Goal: Book appointment/travel/reservation

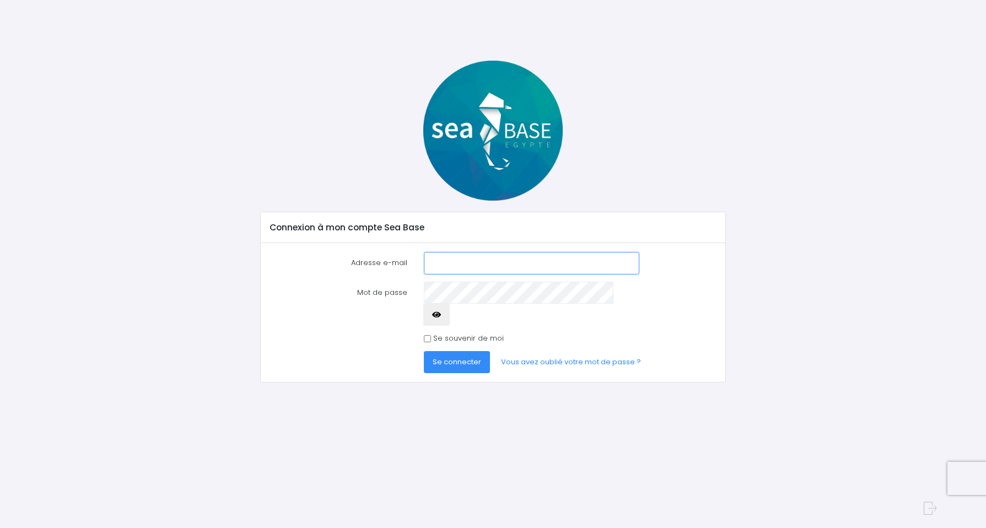
type input "[EMAIL_ADDRESS][DOMAIN_NAME]"
click at [442, 357] on span "Se connecter" at bounding box center [457, 362] width 49 height 10
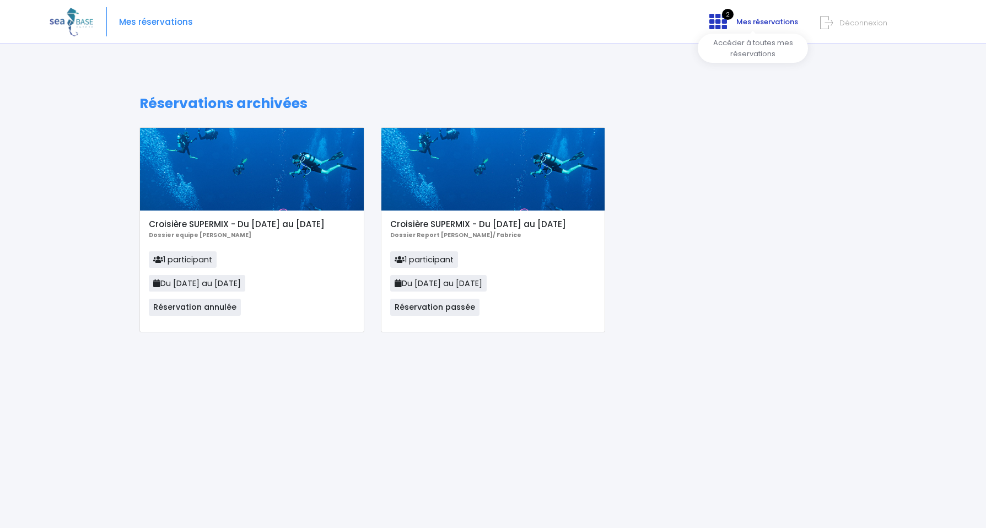
click at [717, 26] on icon at bounding box center [718, 22] width 18 height 18
click at [72, 25] on img at bounding box center [72, 22] width 44 height 28
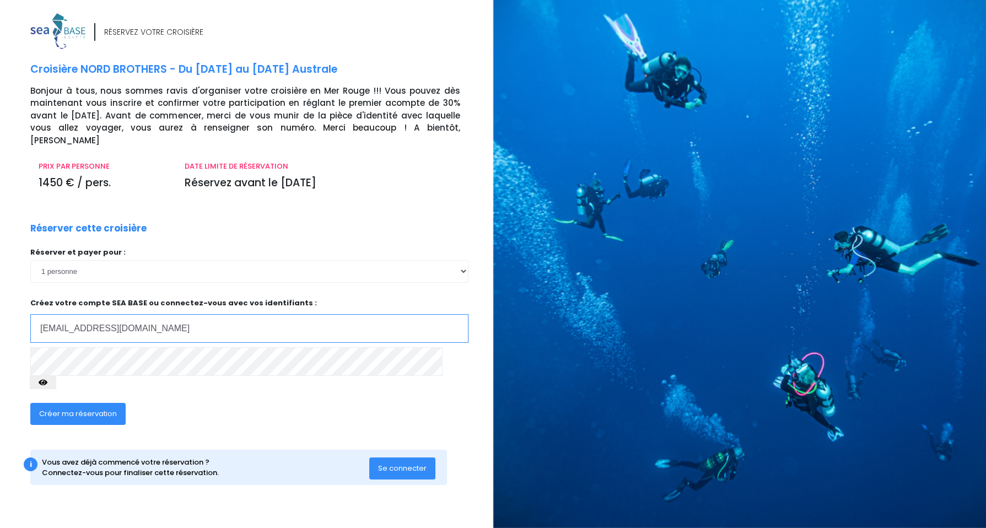
type input "[EMAIL_ADDRESS][DOMAIN_NAME]"
click at [98, 408] on span "Créer ma réservation" at bounding box center [78, 413] width 78 height 10
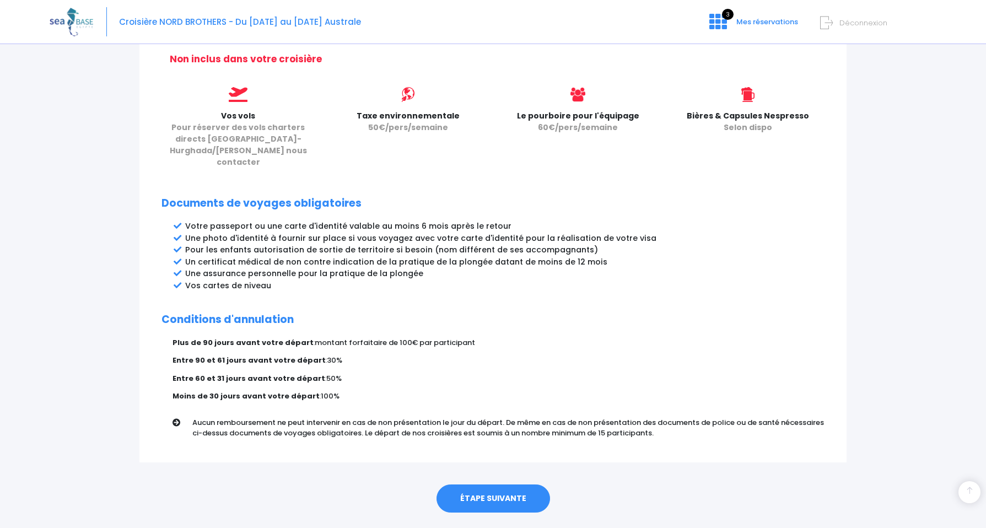
scroll to position [463, 0]
click at [482, 485] on link "ÉTAPE SUIVANTE" at bounding box center [494, 499] width 114 height 29
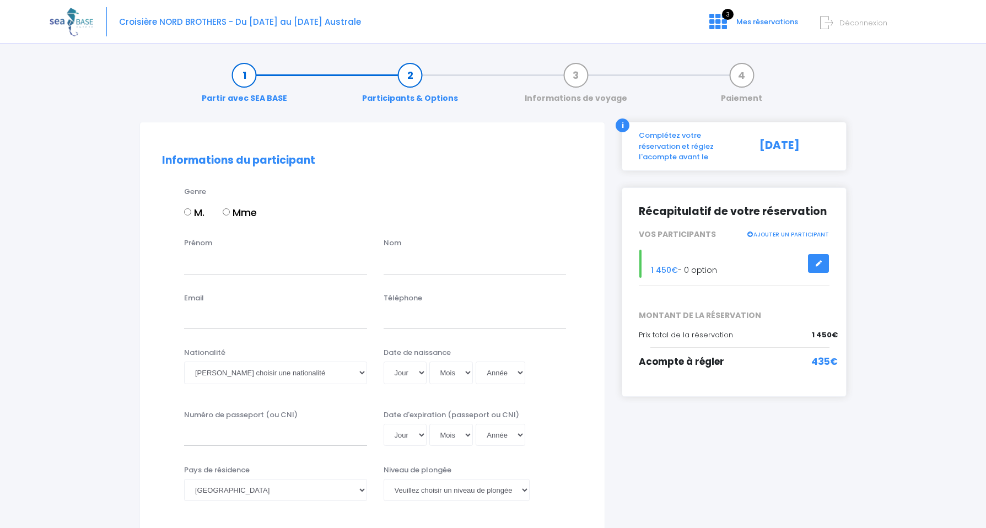
click at [191, 213] on label "M." at bounding box center [194, 212] width 20 height 15
click at [191, 213] on input "M." at bounding box center [187, 211] width 7 height 7
radio input "true"
type input "fabrice"
type input "forcheron"
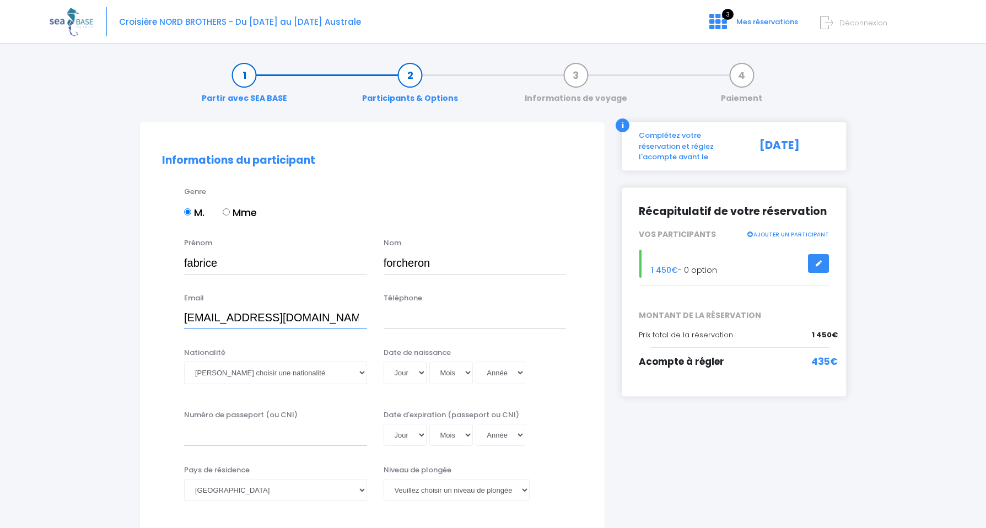
type input "forcheron@yahoo.fr"
type input "0625002426"
select select "Française"
select select "17"
select select "10"
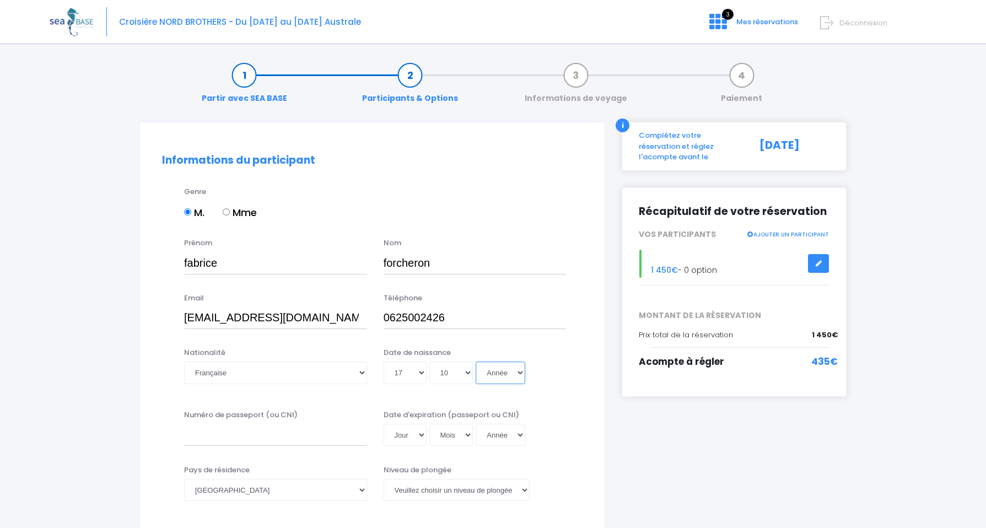
select select "1977"
type input "1977-10-17"
click at [310, 440] on input "Numéro de passeport (ou CNI)" at bounding box center [275, 435] width 183 height 22
type input "24AH53125"
select select "18"
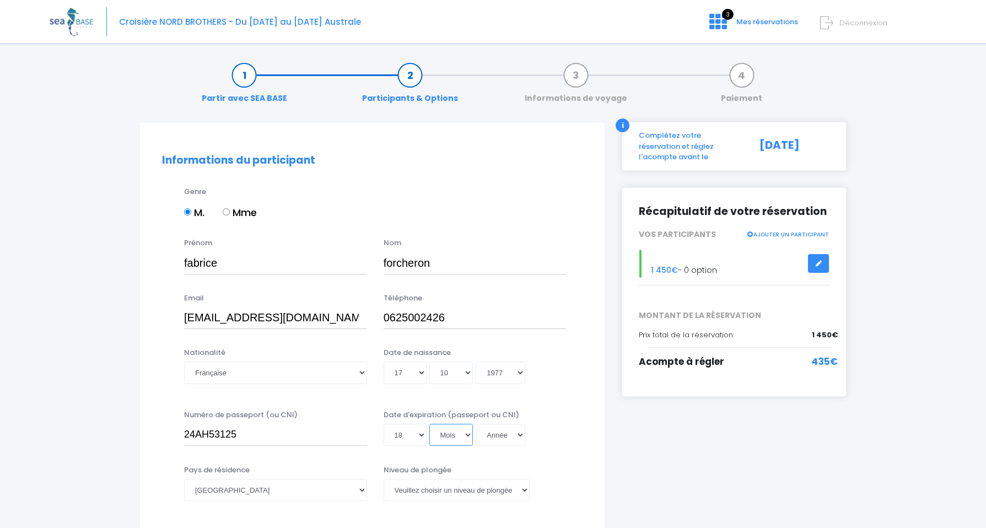
select select "01"
select select "2034"
type input "2034-01-18"
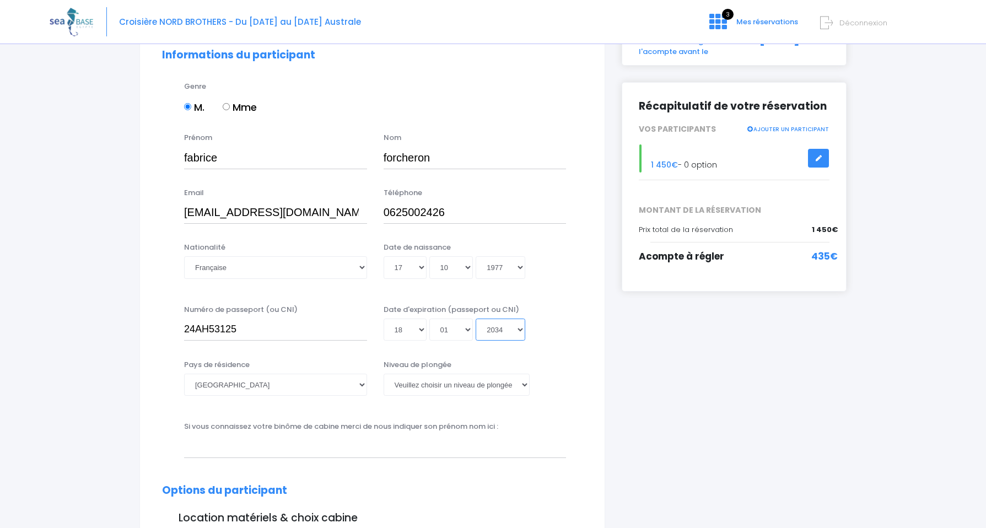
scroll to position [106, 0]
select select "N2"
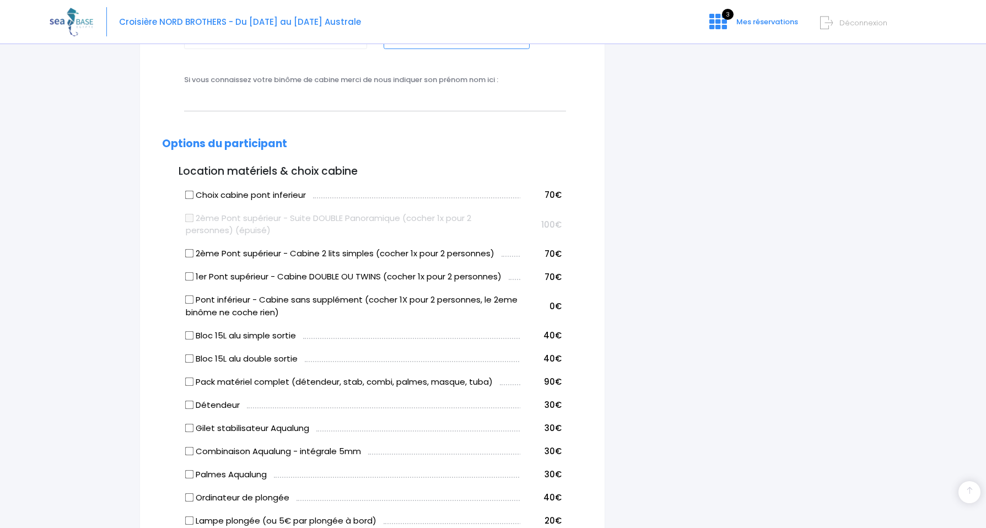
scroll to position [456, 0]
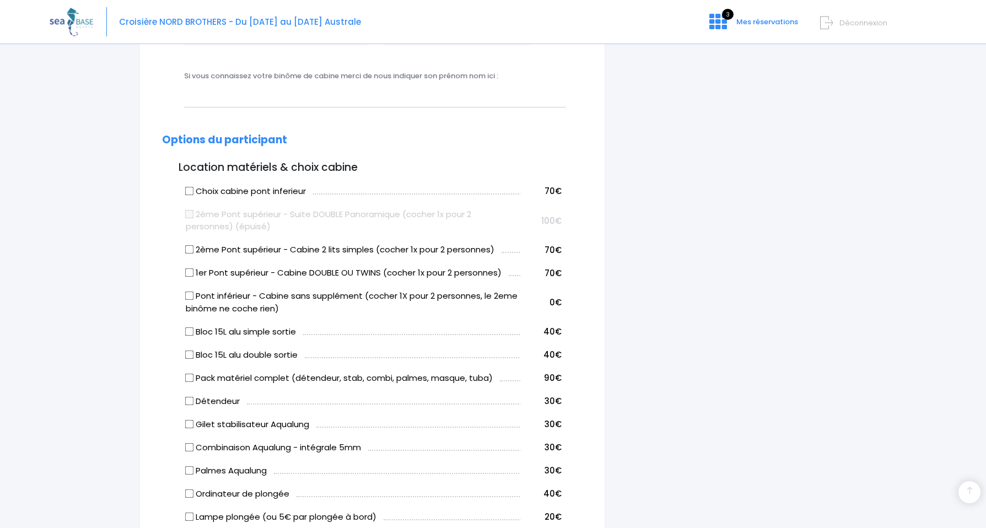
click at [195, 353] on label "Bloc 15L alu double sortie" at bounding box center [242, 355] width 112 height 13
click at [194, 353] on input "Bloc 15L alu double sortie" at bounding box center [189, 354] width 9 height 9
checkbox input "true"
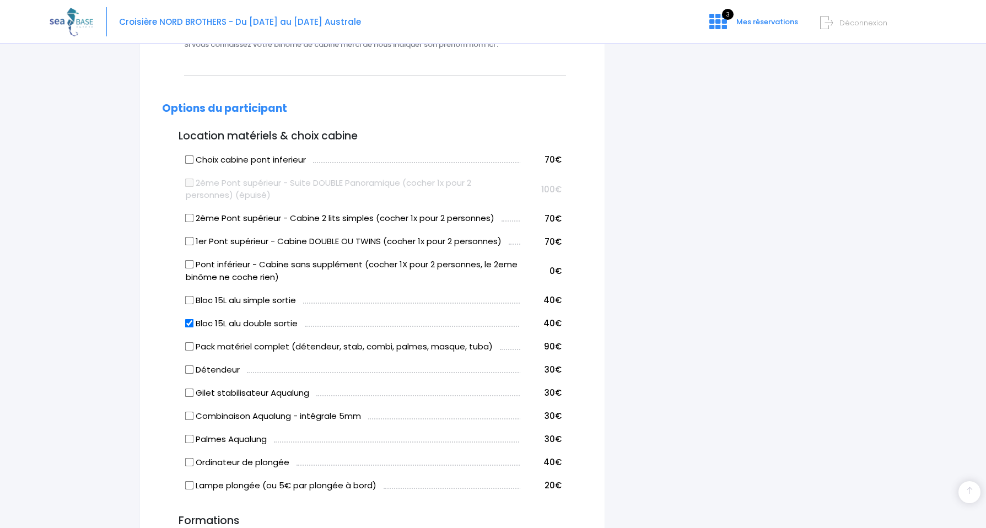
scroll to position [487, 0]
click at [190, 343] on input "Pack matériel complet (détendeur, stab, combi, palmes, masque, tuba)" at bounding box center [189, 346] width 9 height 9
checkbox input "true"
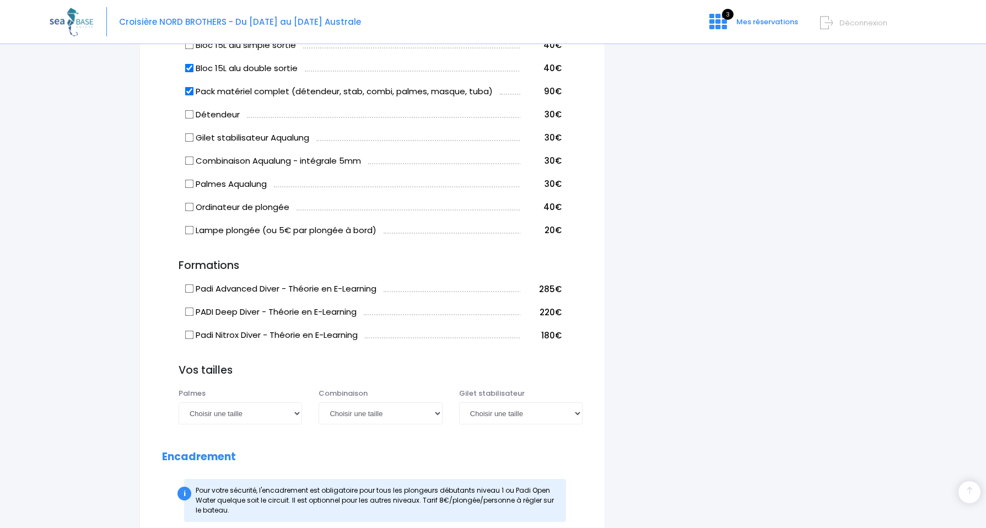
scroll to position [743, 0]
select select "42/43"
select select "ML"
select select "M"
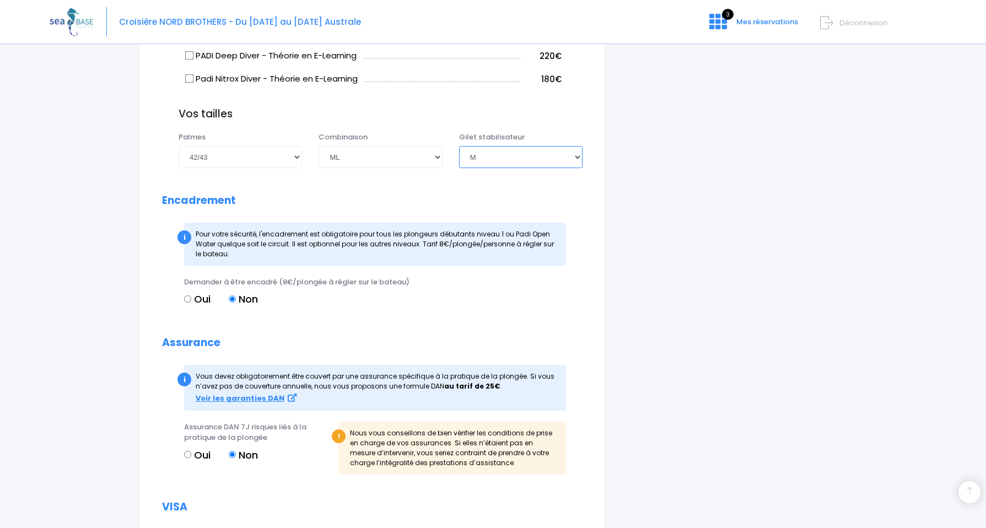
scroll to position [999, 0]
click at [190, 450] on input "Oui" at bounding box center [187, 453] width 7 height 7
radio input "true"
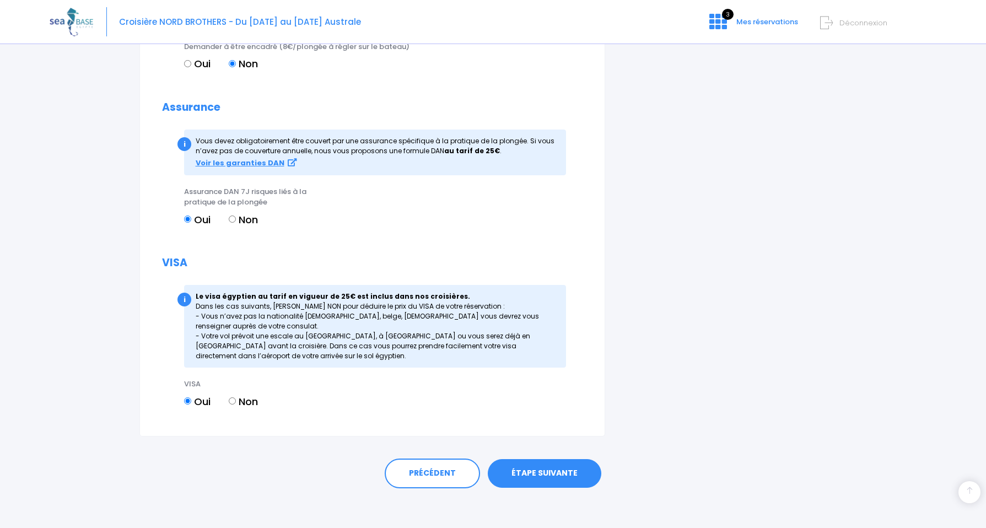
scroll to position [1234, 0]
click at [540, 468] on link "ÉTAPE SUIVANTE" at bounding box center [545, 474] width 114 height 29
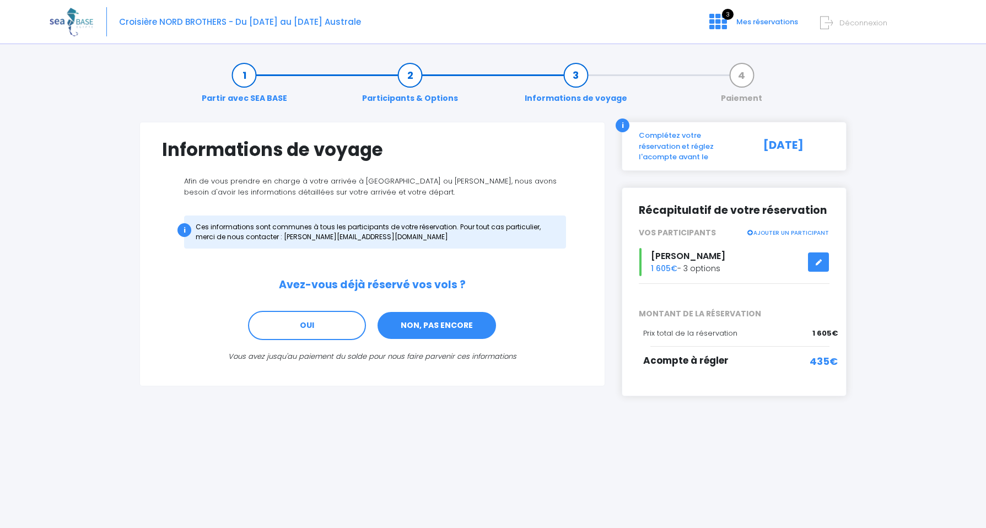
click at [429, 325] on link "NON, PAS ENCORE" at bounding box center [437, 326] width 121 height 30
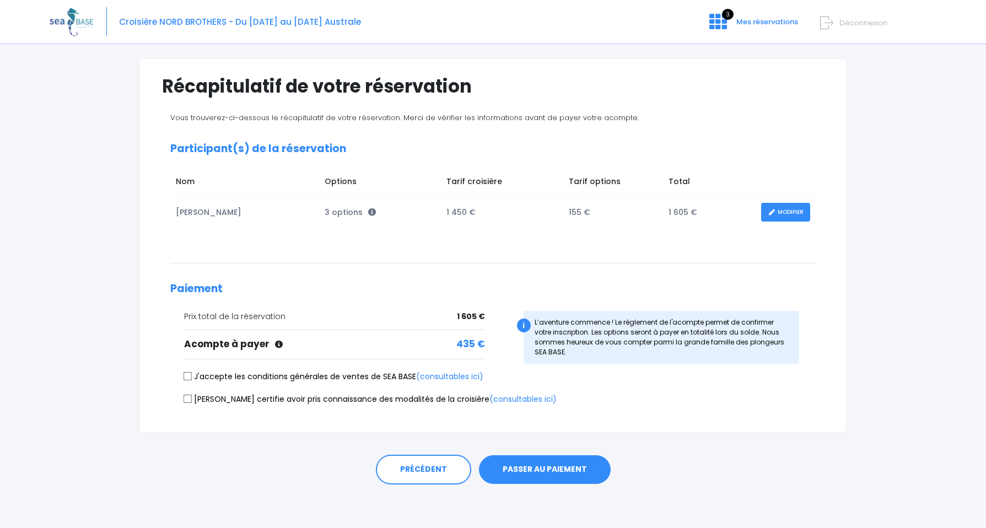
scroll to position [63, 0]
click at [197, 380] on label "J'accepte les conditions générales de ventes de SEA BASE (consultables ici)" at bounding box center [333, 378] width 299 height 12
click at [192, 380] on input "J'accepte les conditions générales de ventes de SEA BASE (consultables ici)" at bounding box center [188, 377] width 9 height 9
checkbox input "true"
click at [189, 400] on input "[PERSON_NAME] certifie avoir pris connaissance des modalités de la croisière (c…" at bounding box center [188, 399] width 9 height 9
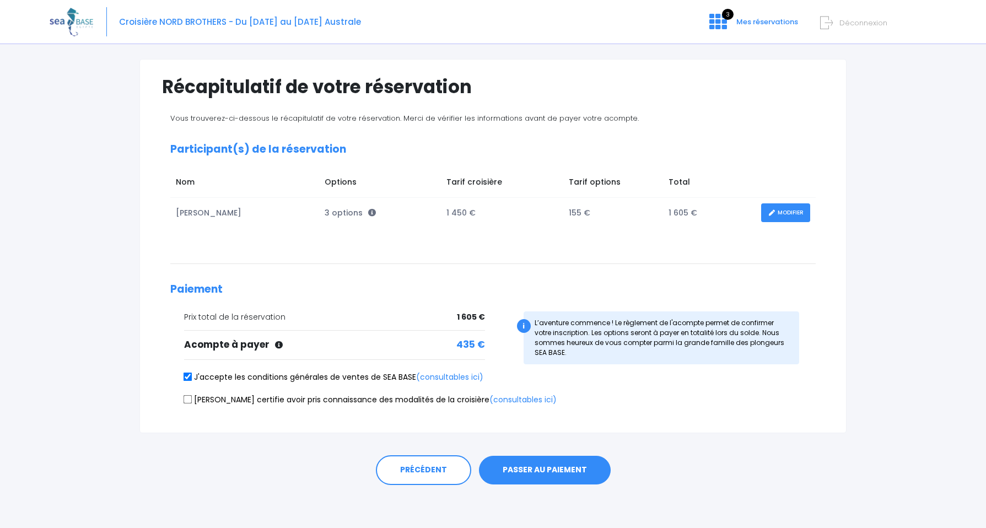
checkbox input "true"
click at [528, 471] on button "PASSER AU PAIEMENT" at bounding box center [545, 470] width 132 height 29
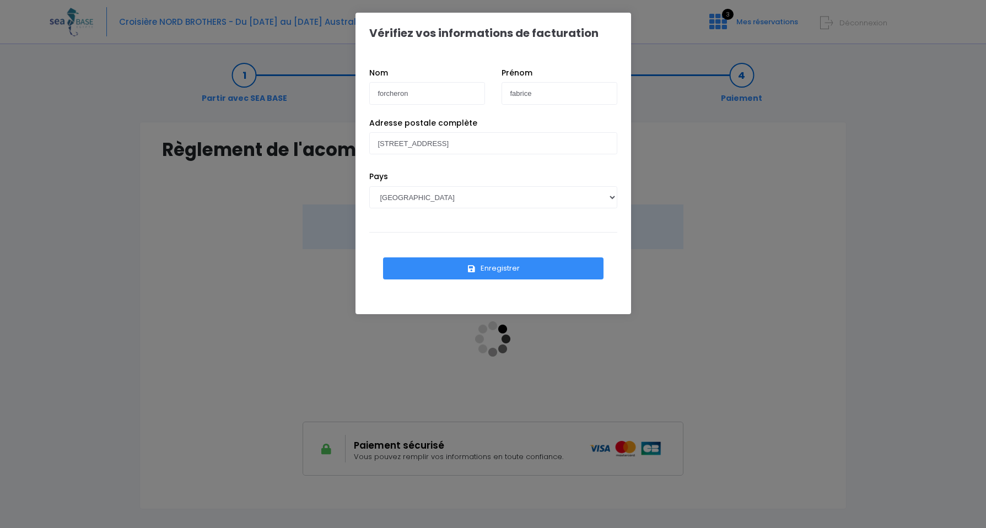
click at [508, 268] on button "Enregistrer" at bounding box center [493, 268] width 221 height 22
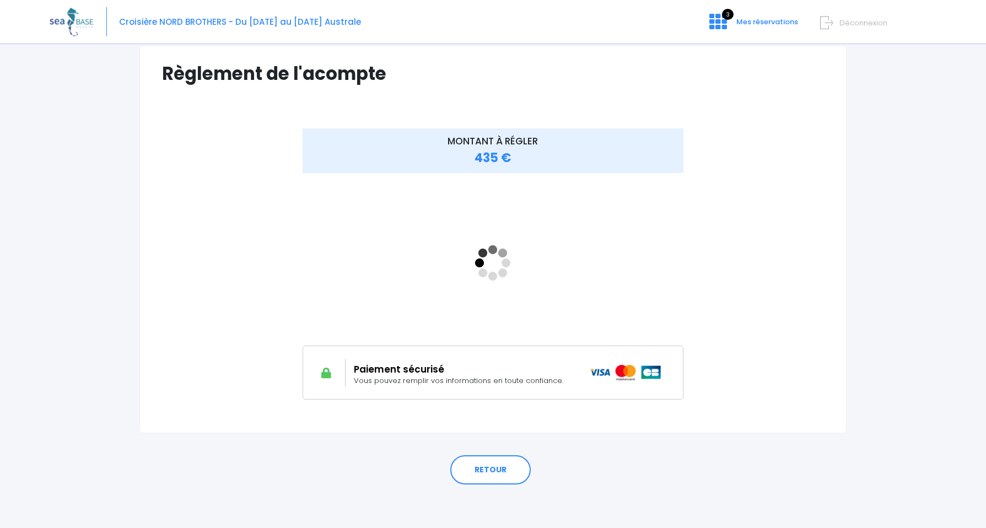
scroll to position [76, 0]
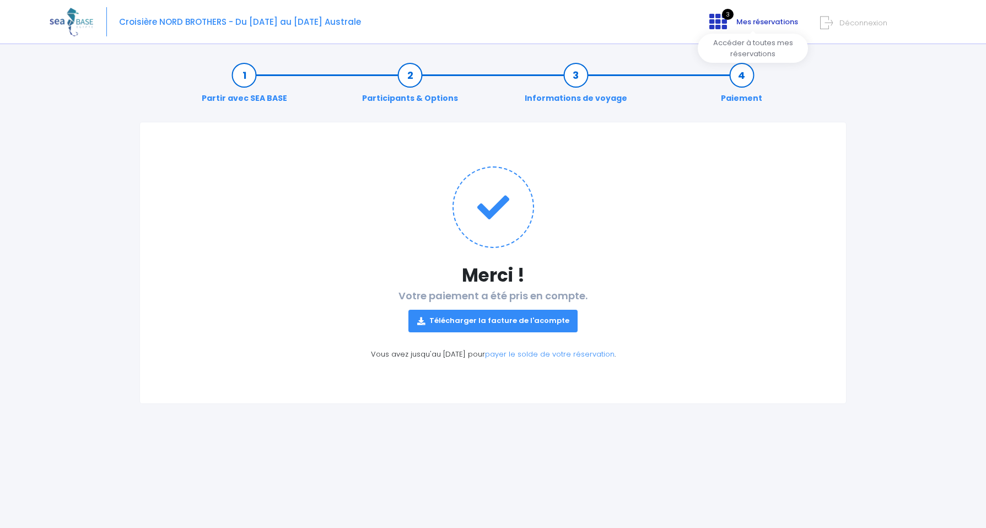
click at [764, 25] on span "Mes réservations" at bounding box center [767, 22] width 62 height 10
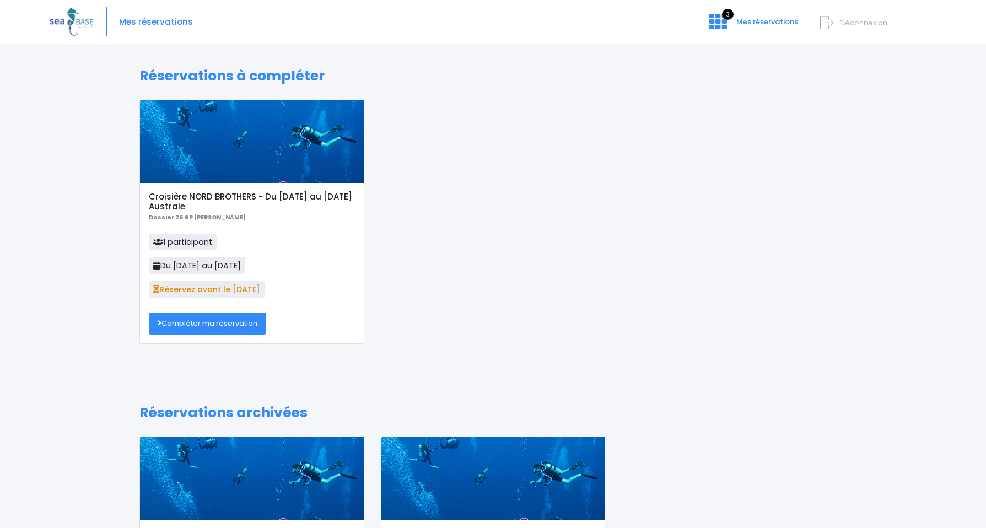
click at [225, 324] on link "Compléter ma réservation" at bounding box center [207, 324] width 117 height 22
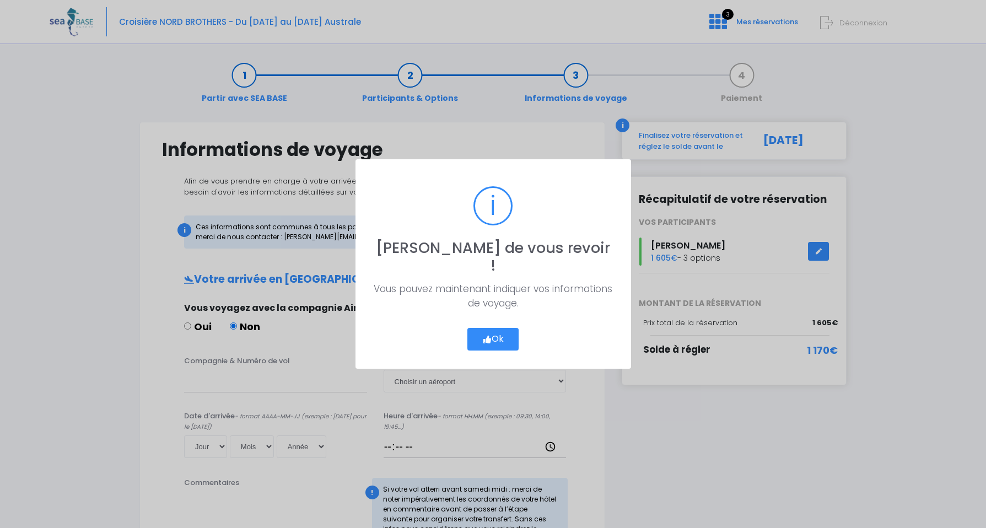
click at [497, 328] on button "Ok" at bounding box center [493, 339] width 52 height 23
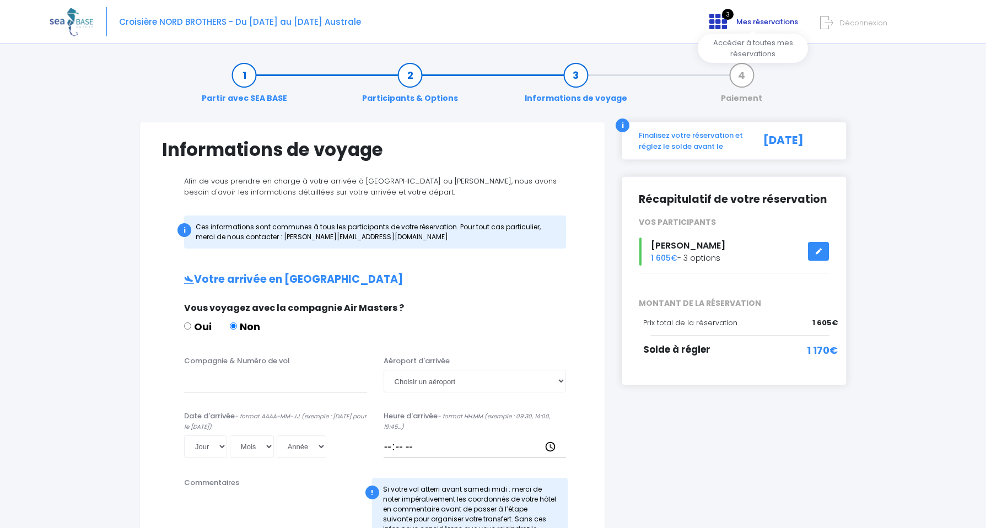
click at [754, 18] on span "Mes réservations" at bounding box center [767, 22] width 62 height 10
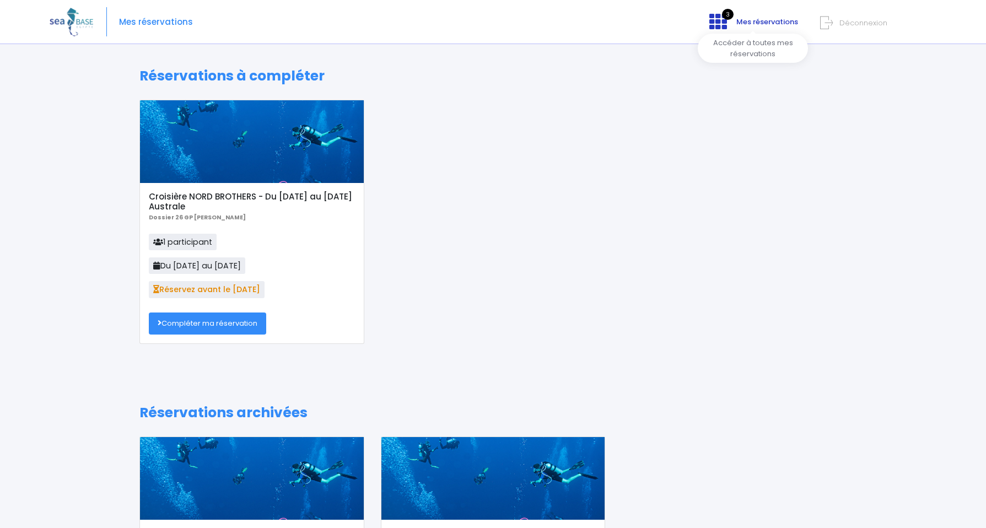
click at [750, 21] on span "Mes réservations" at bounding box center [767, 22] width 62 height 10
click at [205, 144] on div at bounding box center [252, 141] width 224 height 83
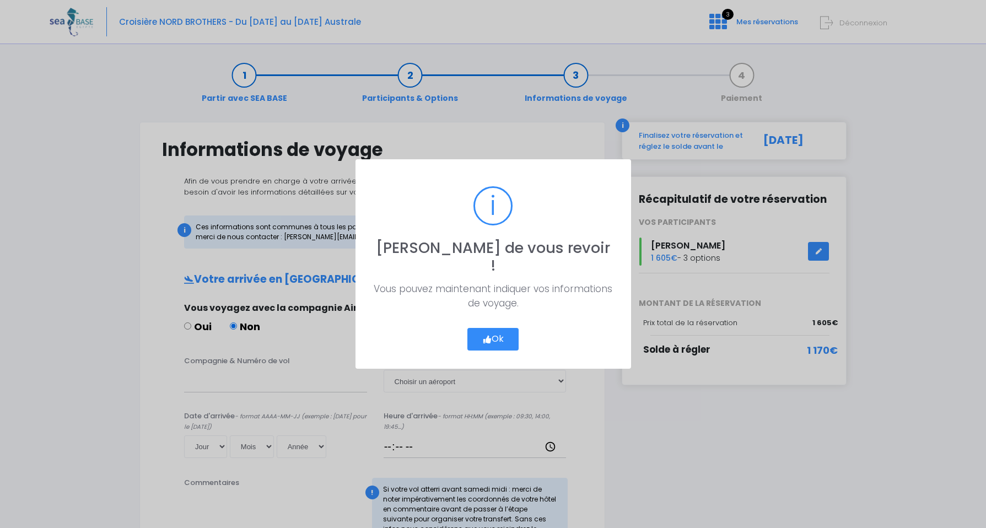
click at [504, 328] on button "Ok" at bounding box center [493, 339] width 52 height 23
